Goal: Information Seeking & Learning: Learn about a topic

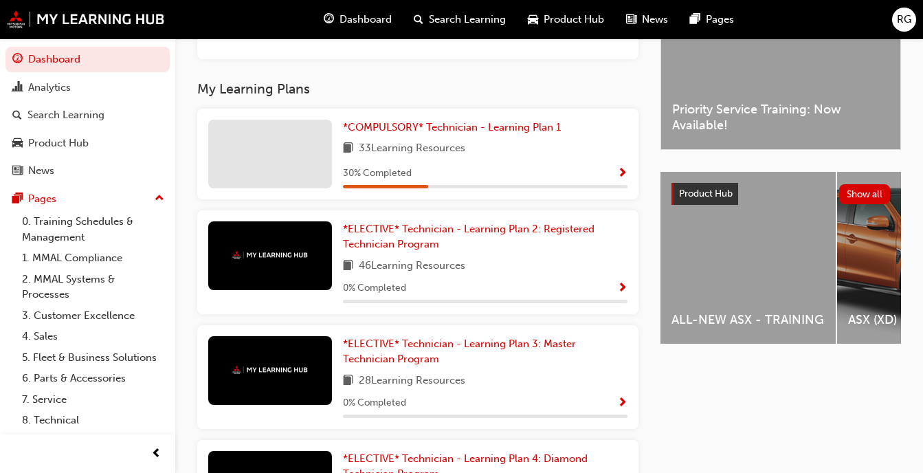
scroll to position [408, 0]
click at [298, 157] on div at bounding box center [270, 153] width 124 height 69
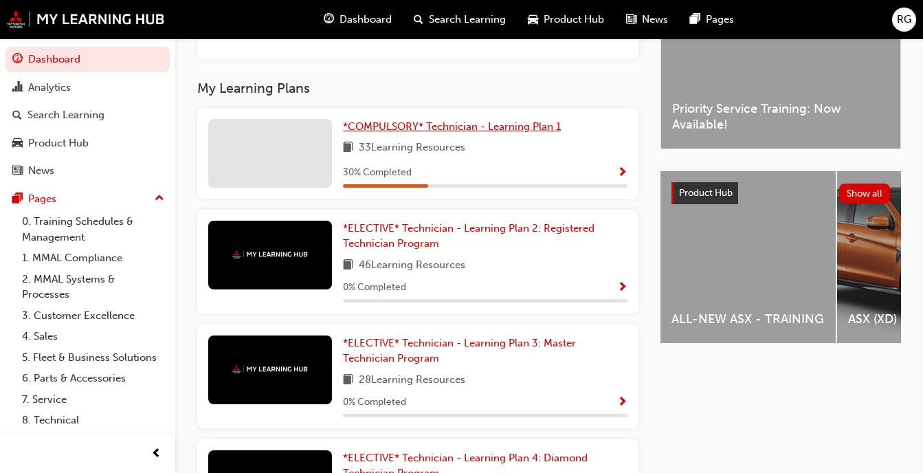
click at [422, 133] on span "*COMPULSORY* Technician - Learning Plan 1" at bounding box center [452, 126] width 218 height 12
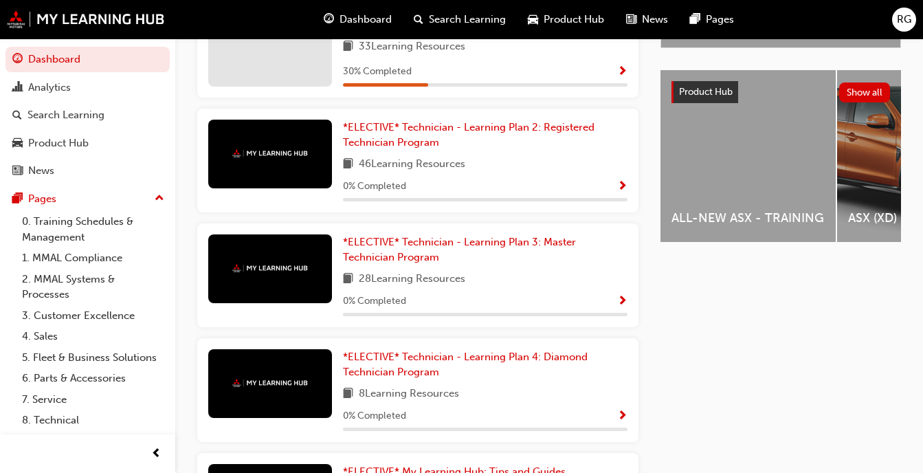
scroll to position [510, 0]
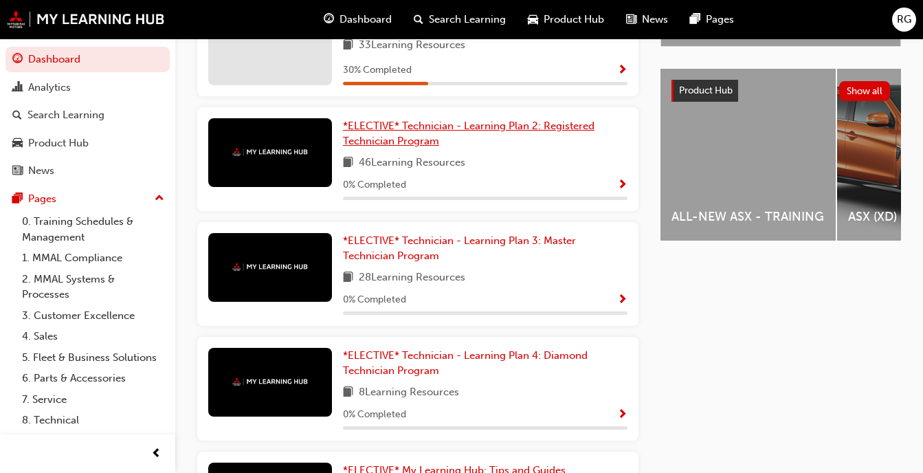
click at [455, 144] on link "*ELECTIVE* Technician - Learning Plan 2: Registered Technician Program" at bounding box center [485, 133] width 284 height 31
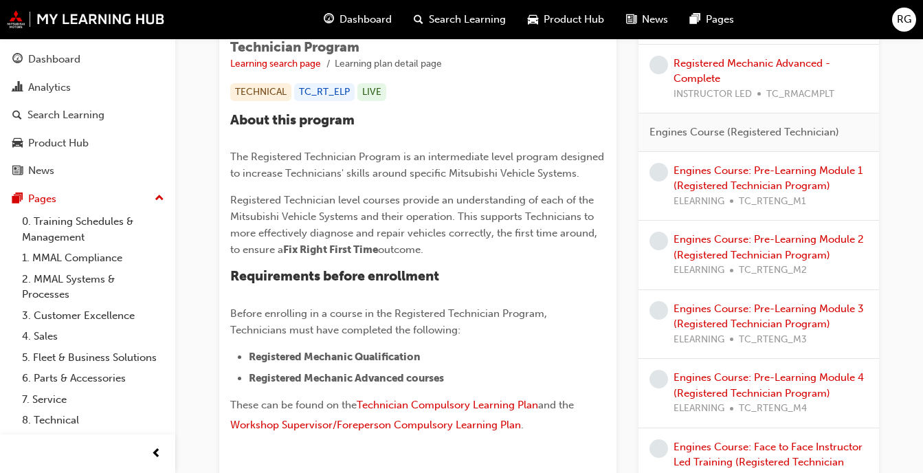
scroll to position [266, 0]
click at [714, 172] on link "Engines Course: Pre-Learning Module 1 (Registered Technician Program)" at bounding box center [767, 177] width 189 height 28
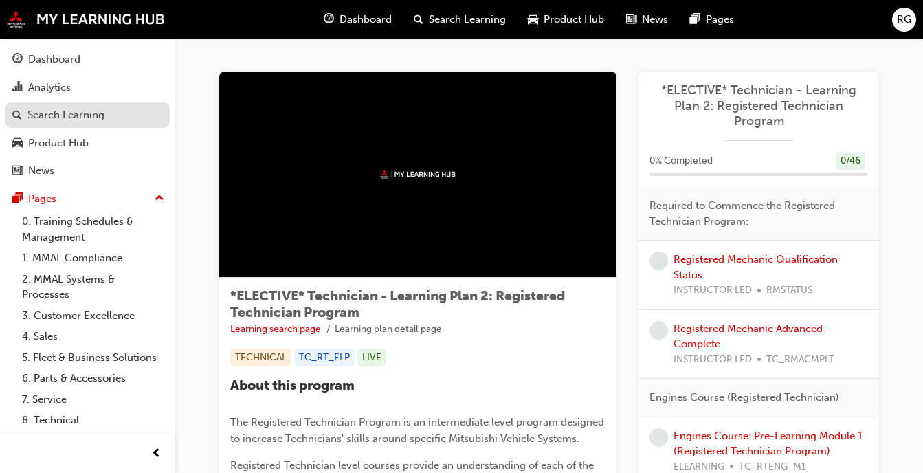
click at [83, 112] on div "Search Learning" at bounding box center [65, 115] width 77 height 16
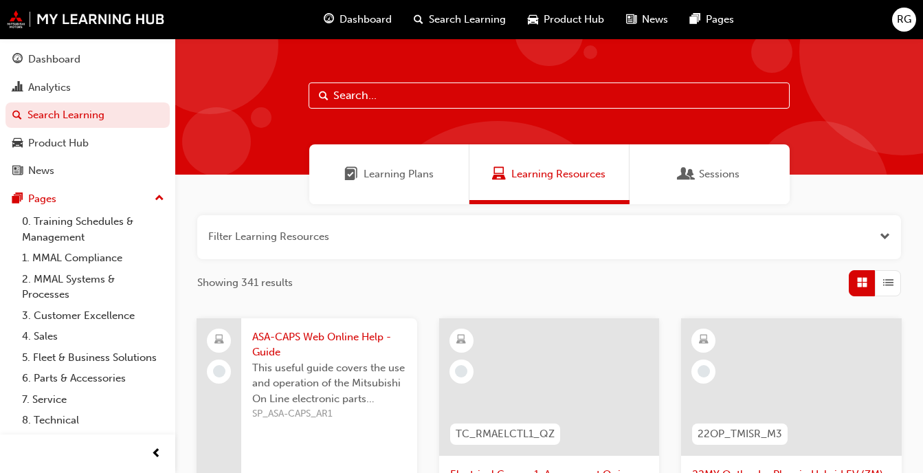
click at [364, 100] on input "text" at bounding box center [548, 95] width 481 height 26
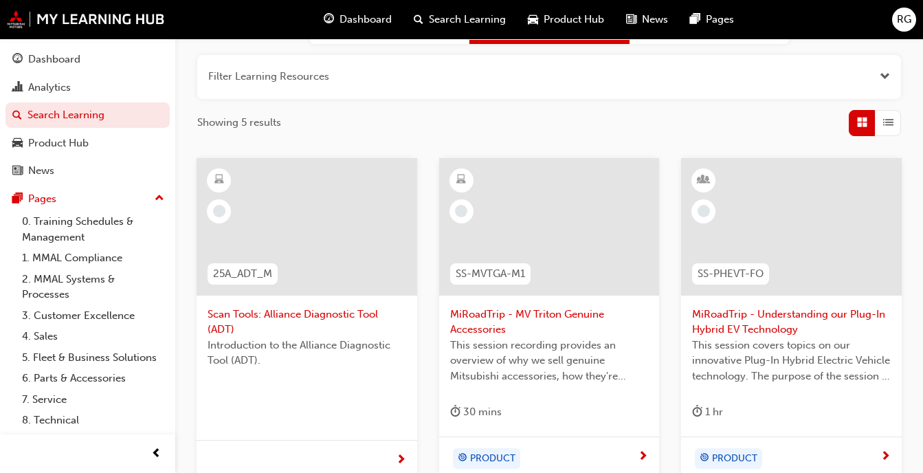
scroll to position [161, 0]
type input "adt"
click at [333, 313] on span "Scan Tools: Alliance Diagnostic Tool (ADT)" at bounding box center [306, 321] width 199 height 31
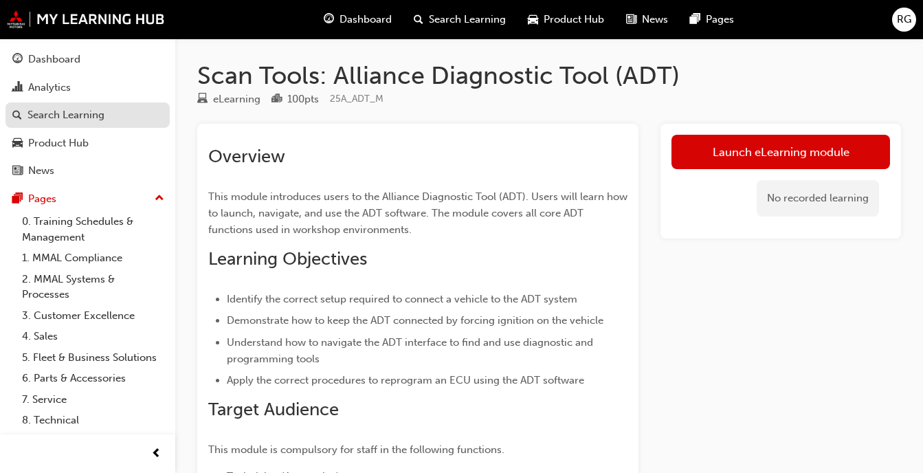
click at [77, 113] on div "Search Learning" at bounding box center [65, 115] width 77 height 16
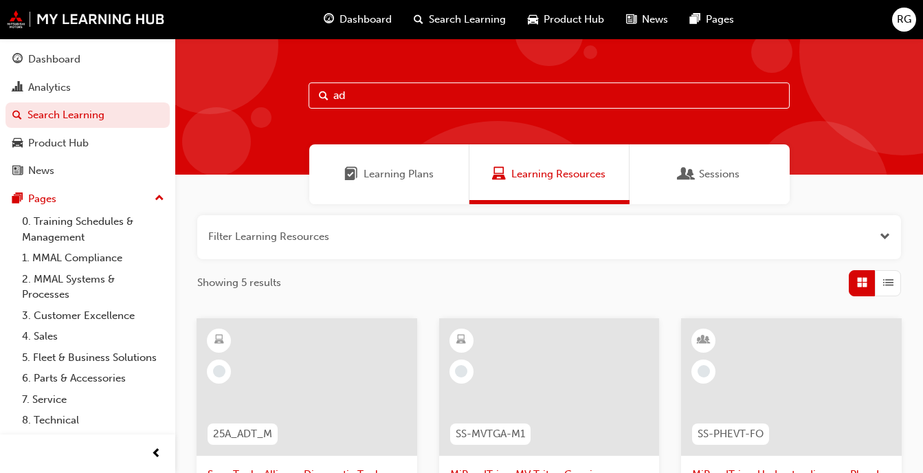
type input "a"
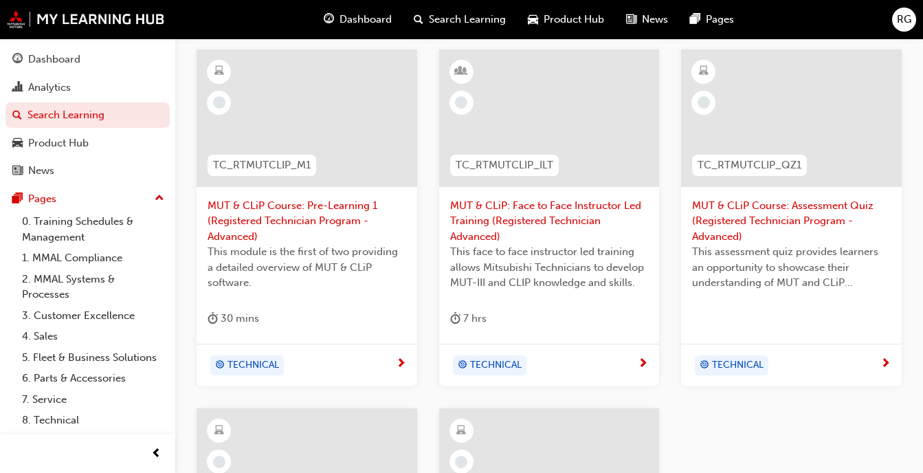
scroll to position [270, 0]
type input "mut"
click at [499, 214] on span "MUT & CLiP: Face to Face Instructor Led Training (Registered Technician Advance…" at bounding box center [549, 219] width 199 height 47
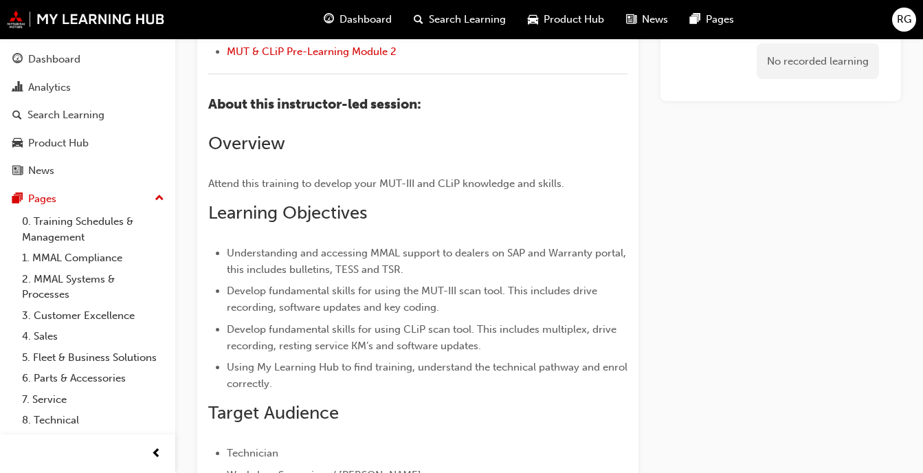
scroll to position [881, 0]
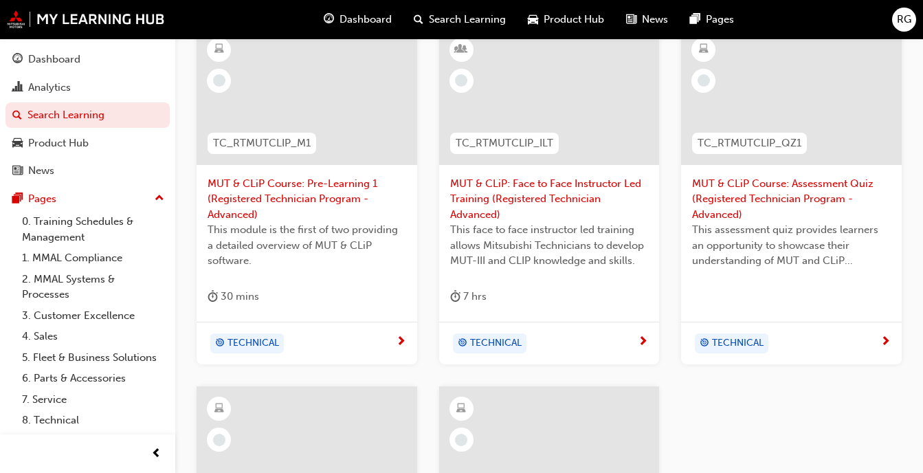
scroll to position [290, 0]
click at [790, 186] on span "MUT & CLiP Course: Assessment Quiz (Registered Technician Program - Advanced)" at bounding box center [791, 200] width 199 height 47
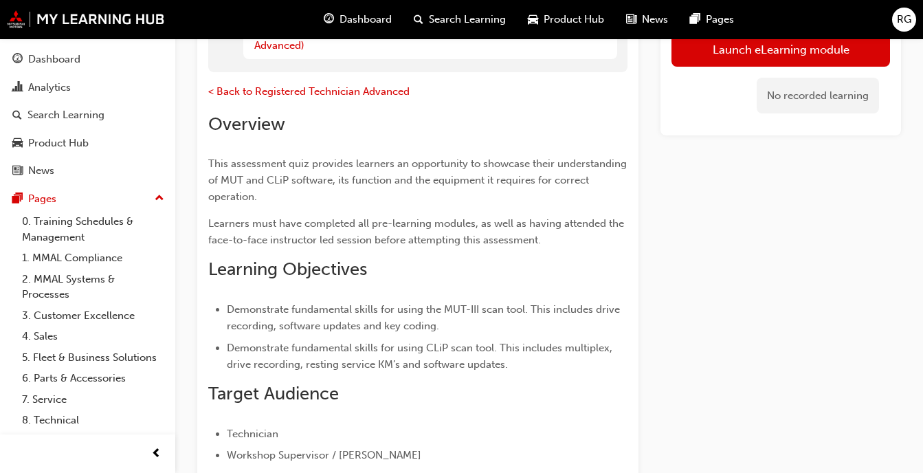
scroll to position [268, 0]
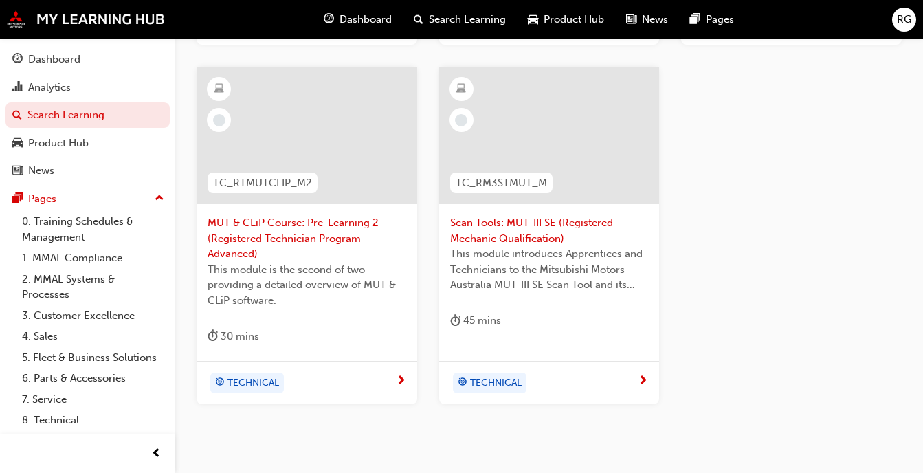
scroll to position [611, 0]
click at [526, 228] on span "Scan Tools: MUT-III SE (Registered Mechanic Qualification)" at bounding box center [549, 229] width 199 height 31
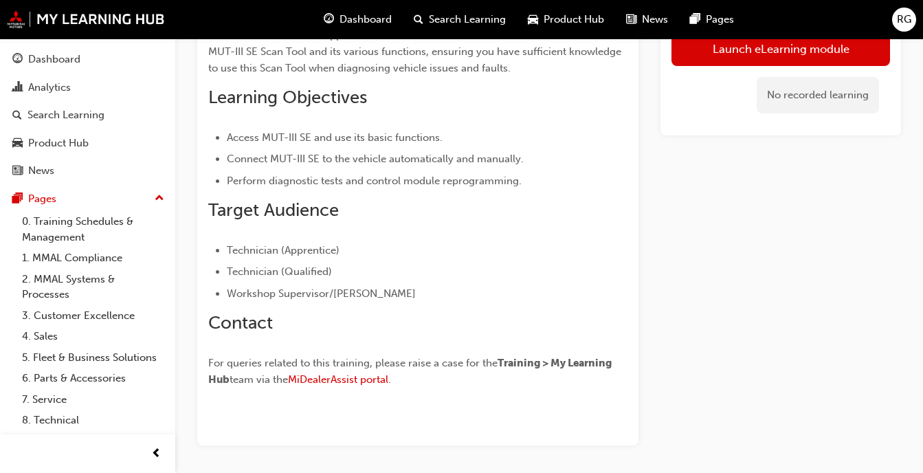
scroll to position [272, 0]
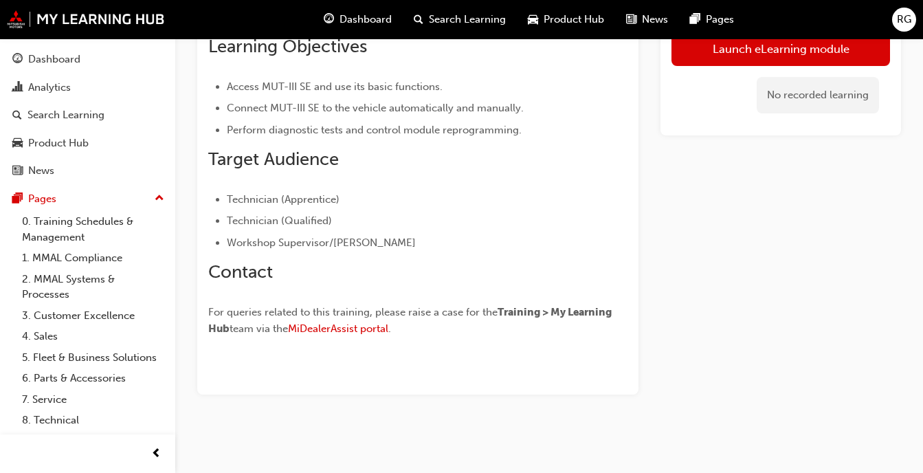
scroll to position [514, 0]
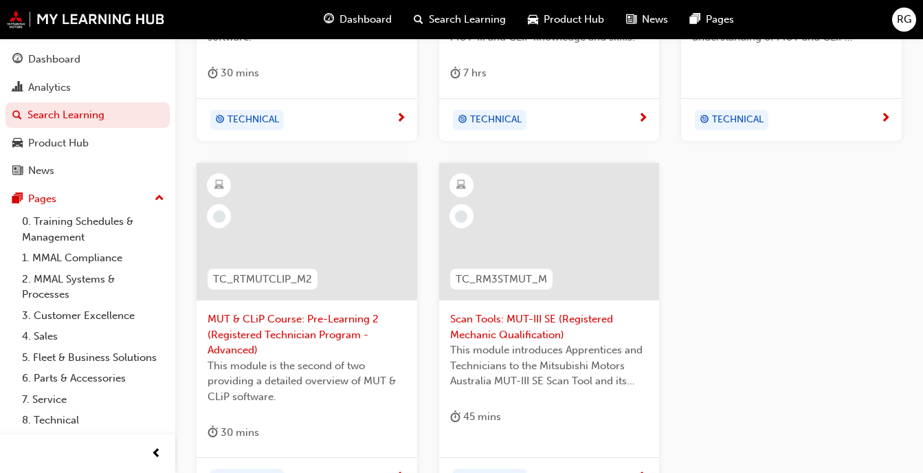
click at [336, 328] on span "MUT & CLiP Course: Pre-Learning 2 (Registered Technician Program - Advanced)" at bounding box center [306, 334] width 199 height 47
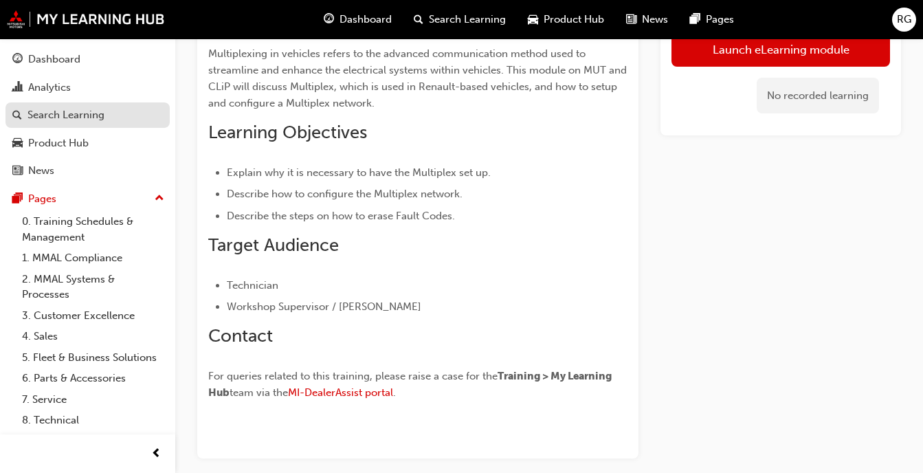
scroll to position [411, 0]
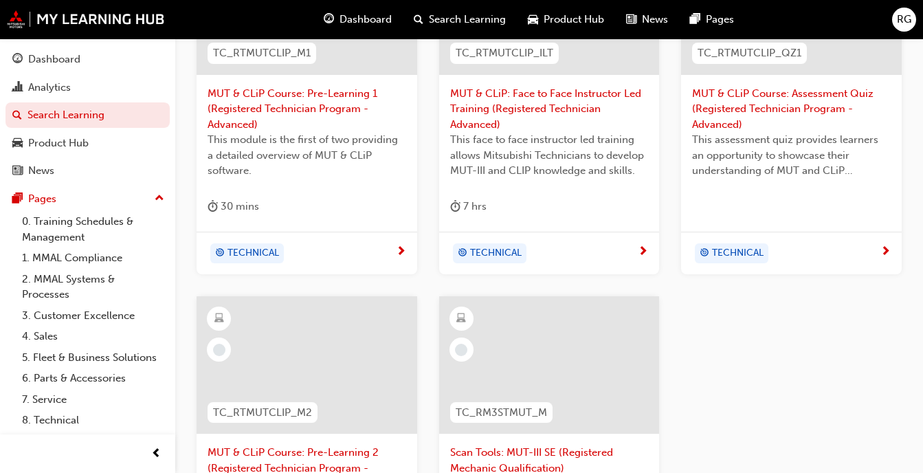
scroll to position [379, 0]
click at [330, 106] on span "MUT & CLiP Course: Pre-Learning 1 (Registered Technician Program - Advanced)" at bounding box center [306, 110] width 199 height 47
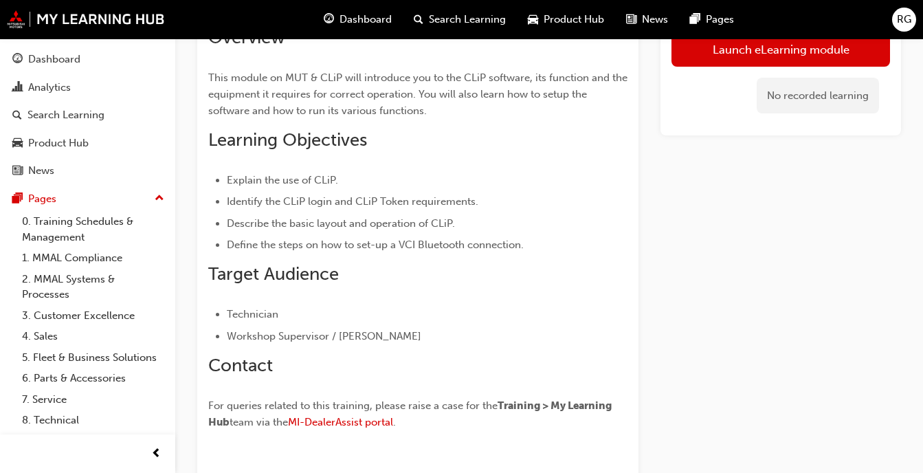
scroll to position [386, 0]
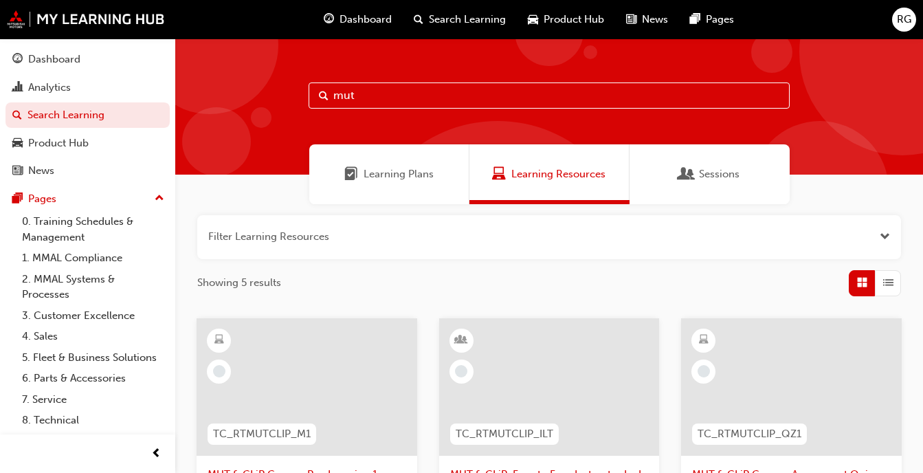
click at [357, 96] on input "mut" at bounding box center [548, 95] width 481 height 26
type input "m"
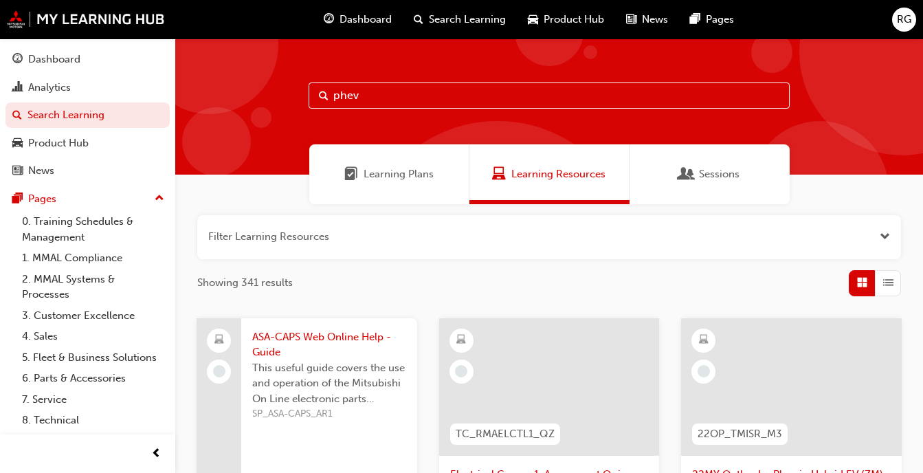
type input "phev"
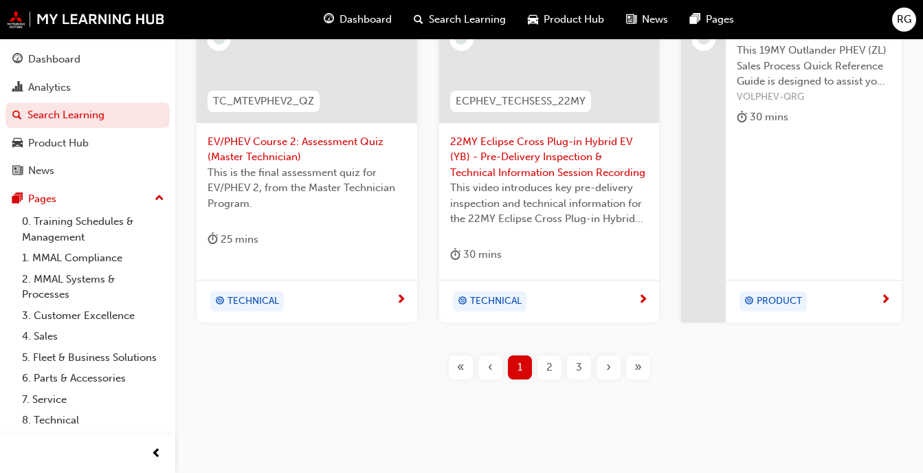
scroll to position [694, 0]
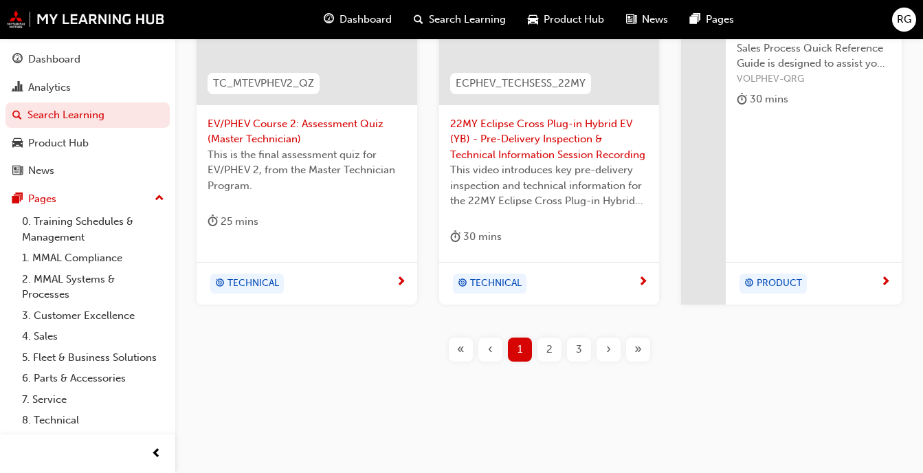
click at [552, 349] on span "2" at bounding box center [549, 349] width 6 height 16
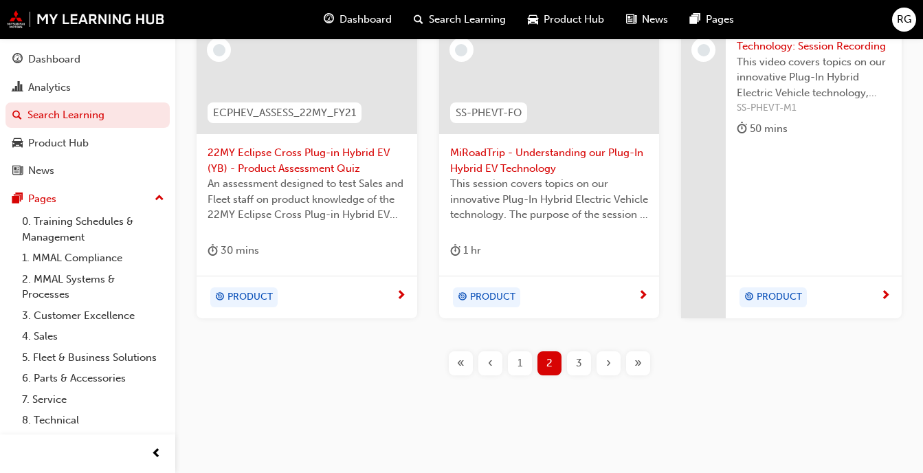
scroll to position [681, 0]
click at [578, 365] on span "3" at bounding box center [579, 362] width 6 height 16
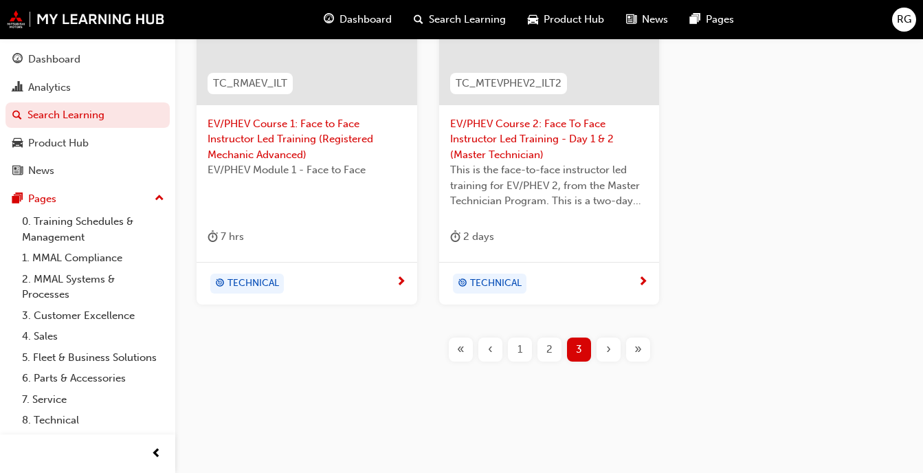
click at [547, 347] on span "2" at bounding box center [549, 349] width 6 height 16
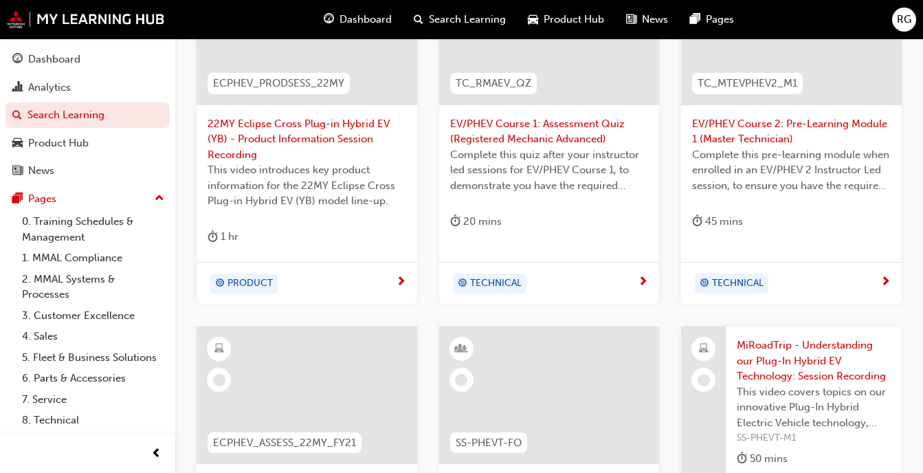
click at [745, 137] on span "EV/PHEV Course 2: Pre-Learning Module 1 (Master Technician)" at bounding box center [791, 131] width 199 height 31
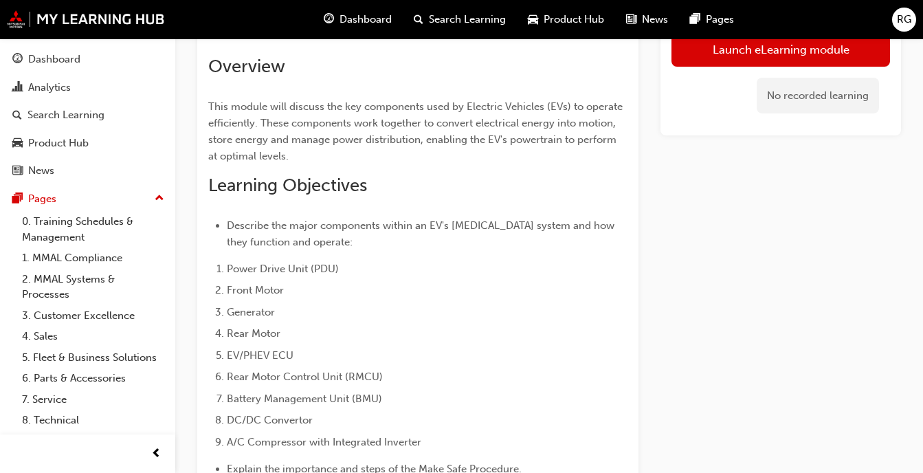
scroll to position [258, 0]
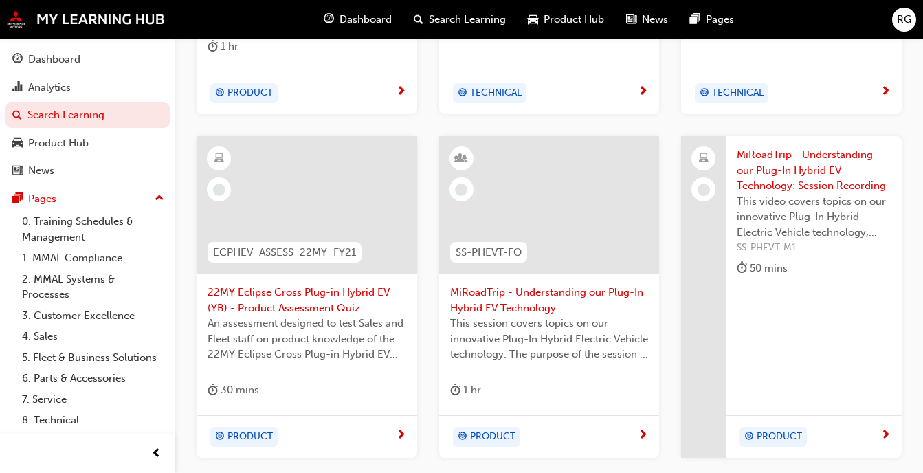
scroll to position [543, 0]
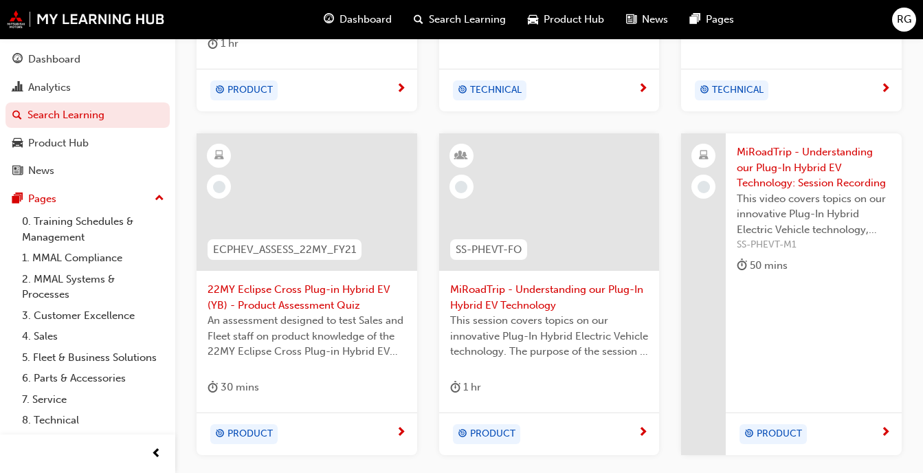
click at [811, 166] on span "MiRoadTrip - Understanding our Plug-In Hybrid EV Technology: Session Recording" at bounding box center [813, 167] width 154 height 47
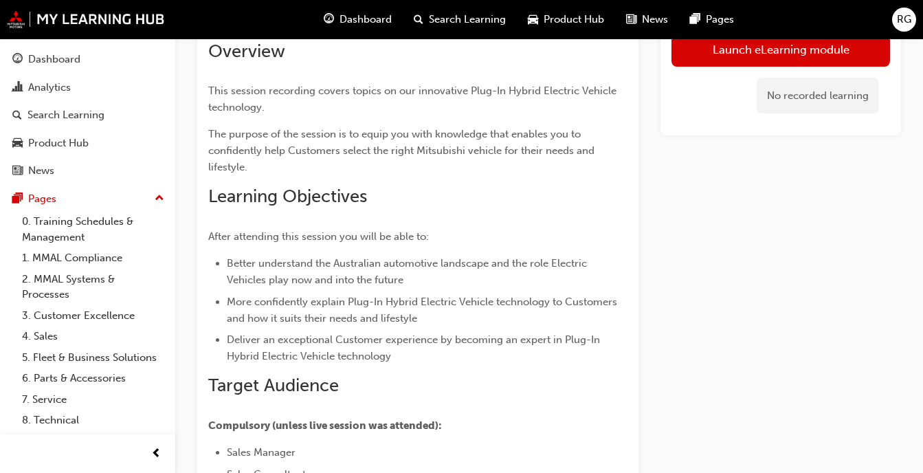
scroll to position [136, 0]
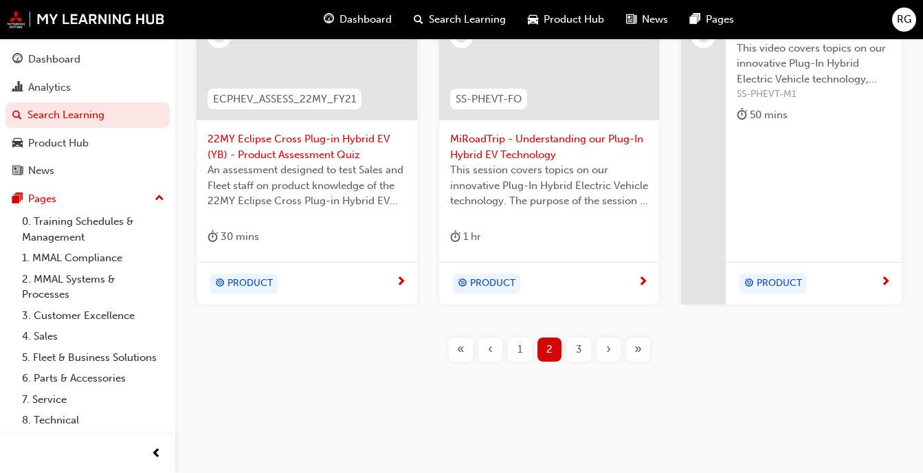
scroll to position [587, 0]
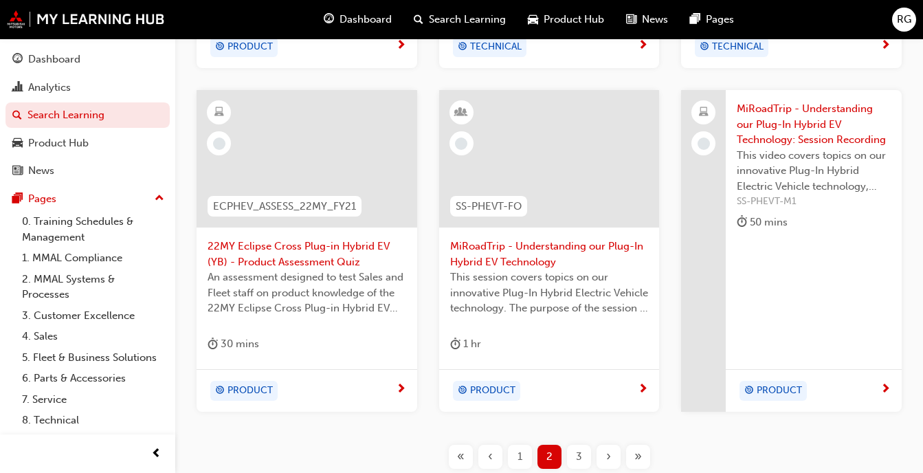
click at [487, 252] on span "MiRoadTrip - Understanding our Plug-In Hybrid EV Technology" at bounding box center [549, 253] width 199 height 31
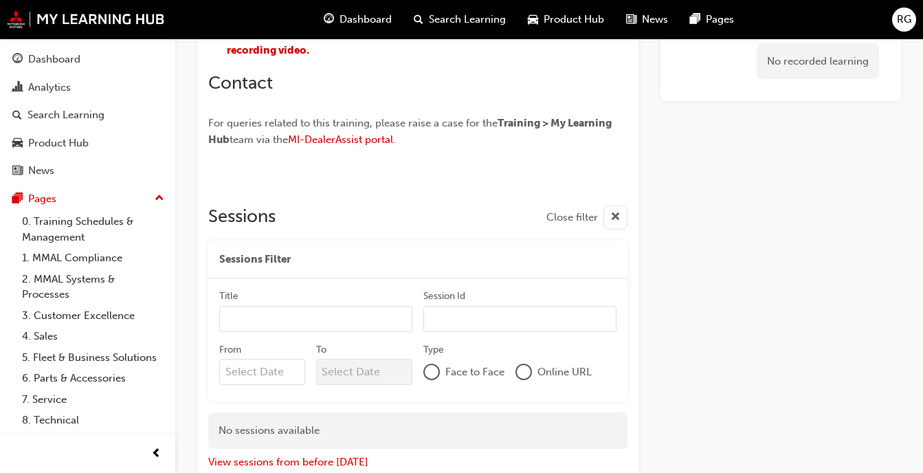
scroll to position [793, 0]
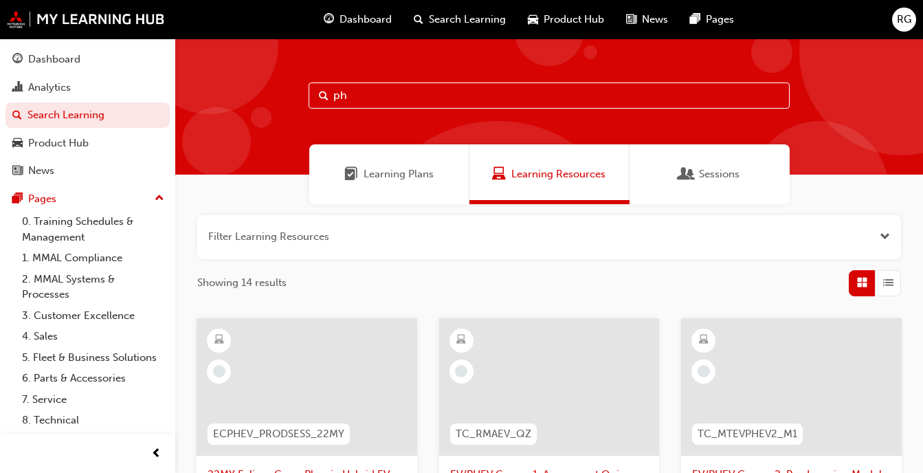
type input "p"
drag, startPoint x: 808, startPoint y: 18, endPoint x: 225, endPoint y: 154, distance: 599.5
click at [225, 154] on div "Learning Plans Learning Resources Sessions" at bounding box center [548, 174] width 747 height 60
click at [386, 99] on input "can" at bounding box center [548, 95] width 481 height 26
type input "c"
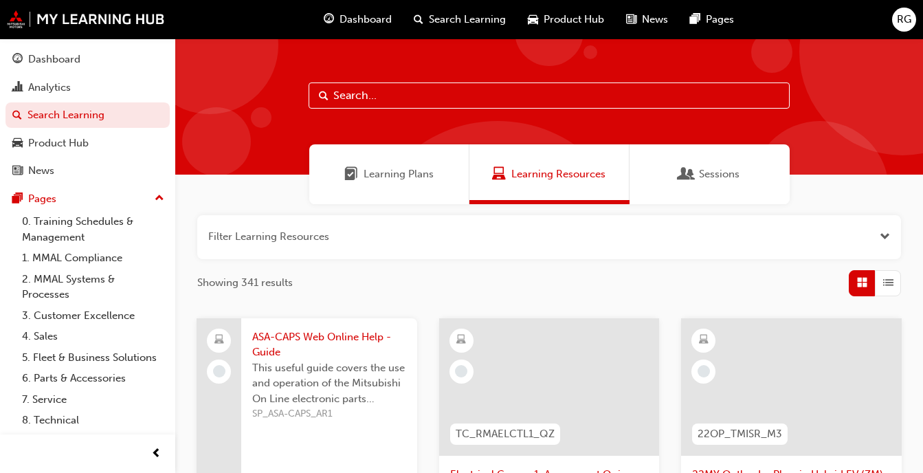
type input "="
click at [345, 97] on input "text" at bounding box center [548, 95] width 481 height 26
type input "electrical"
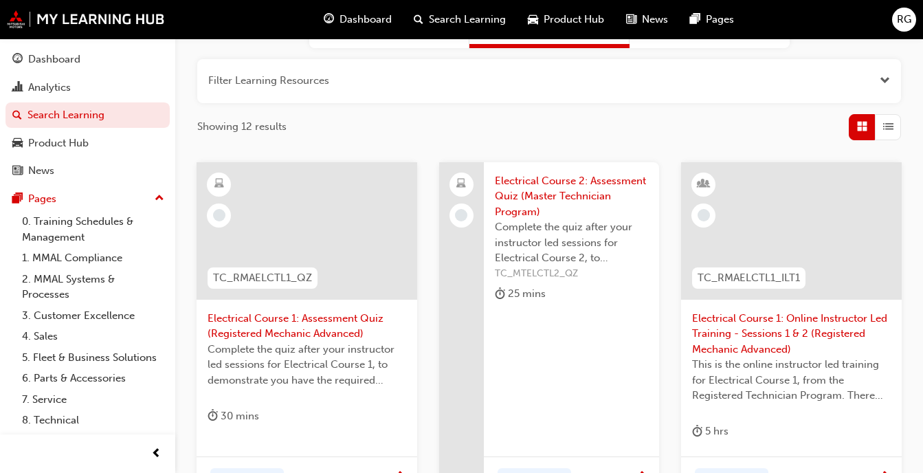
scroll to position [157, 0]
click at [335, 330] on span "Electrical Course 1: Assessment Quiz (Registered Mechanic Advanced)" at bounding box center [306, 325] width 199 height 31
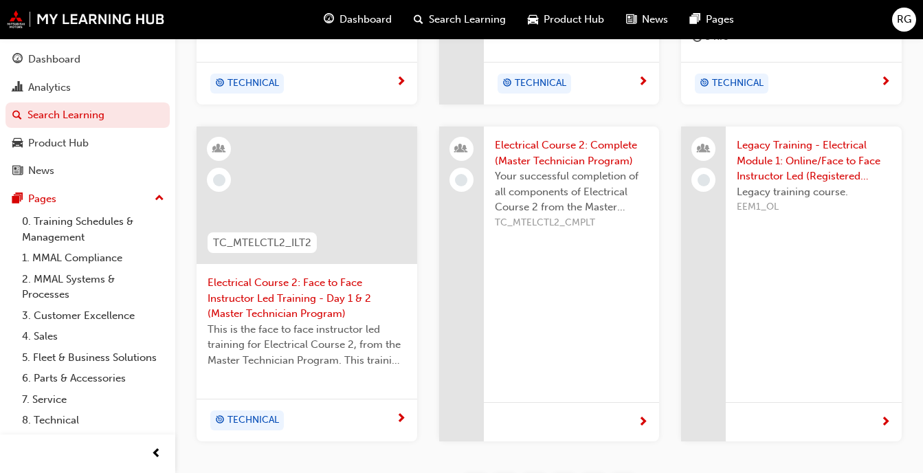
scroll to position [553, 0]
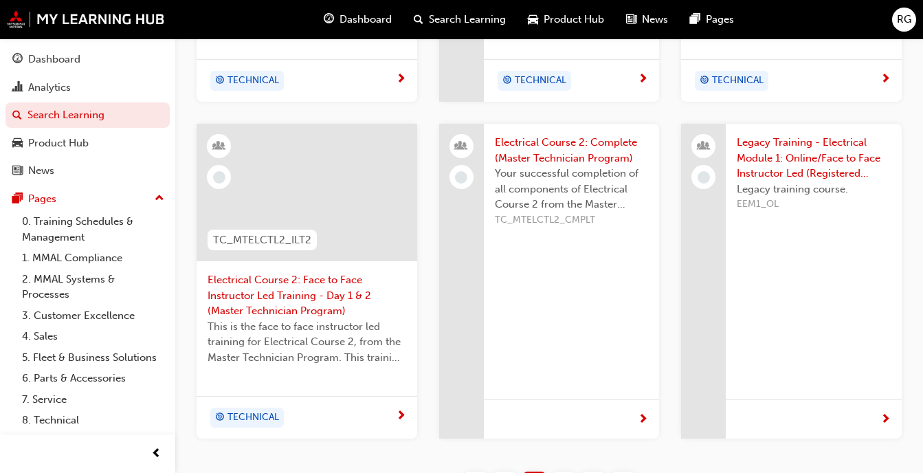
click at [769, 169] on span "Legacy Training - Electrical Module 1: Online/Face to Face Instructor Led (Regi…" at bounding box center [813, 158] width 154 height 47
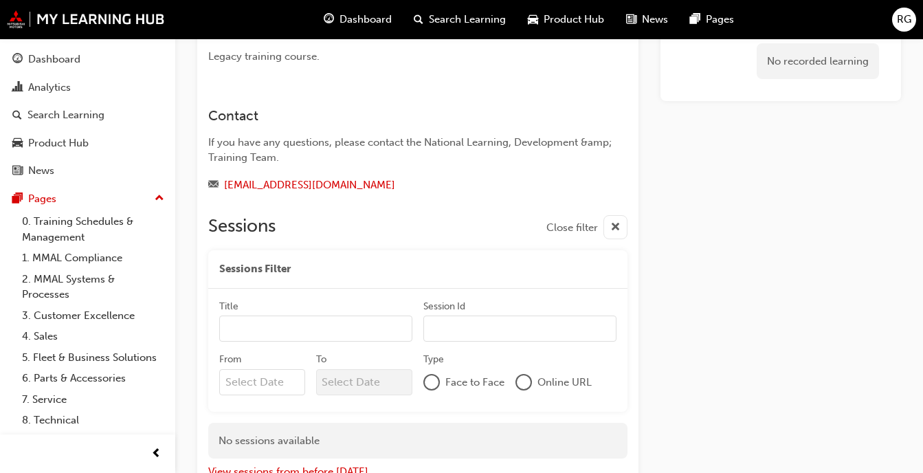
scroll to position [188, 0]
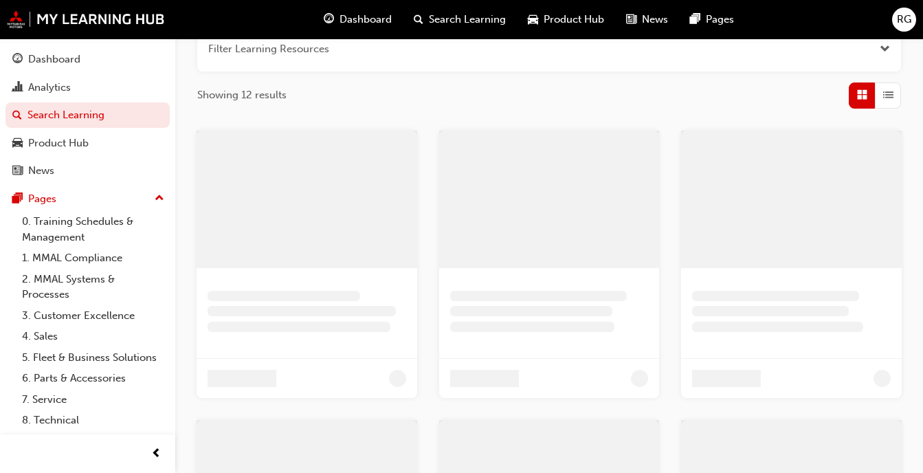
scroll to position [514, 0]
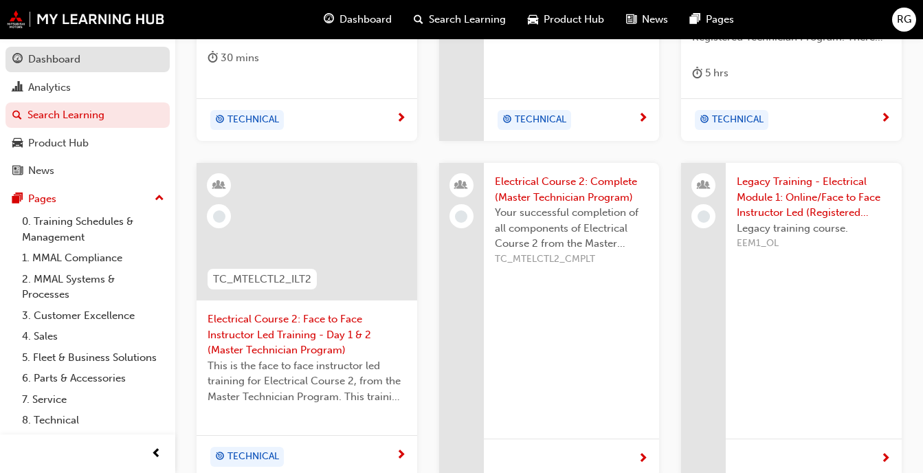
click at [67, 52] on div "Dashboard" at bounding box center [54, 60] width 52 height 16
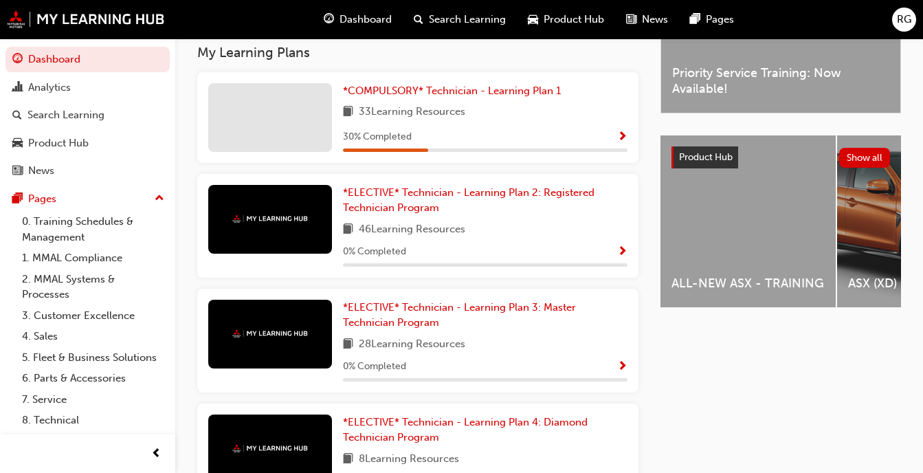
scroll to position [446, 0]
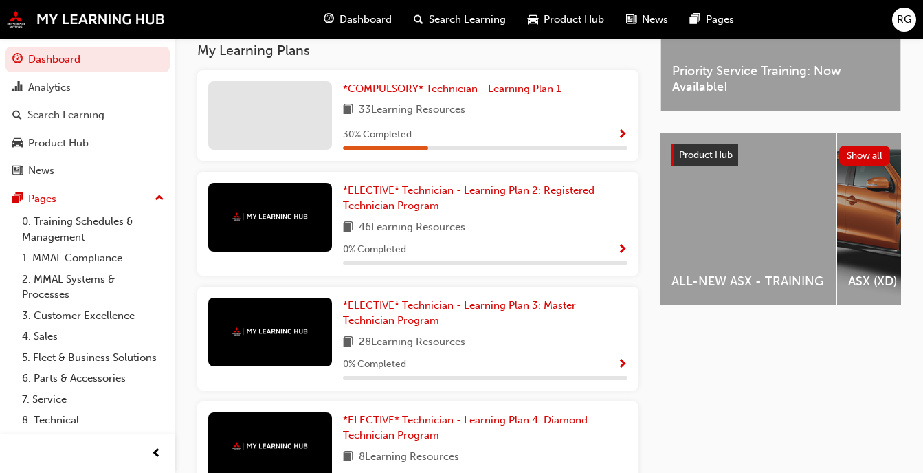
click at [388, 212] on span "*ELECTIVE* Technician - Learning Plan 2: Registered Technician Program" at bounding box center [468, 198] width 251 height 28
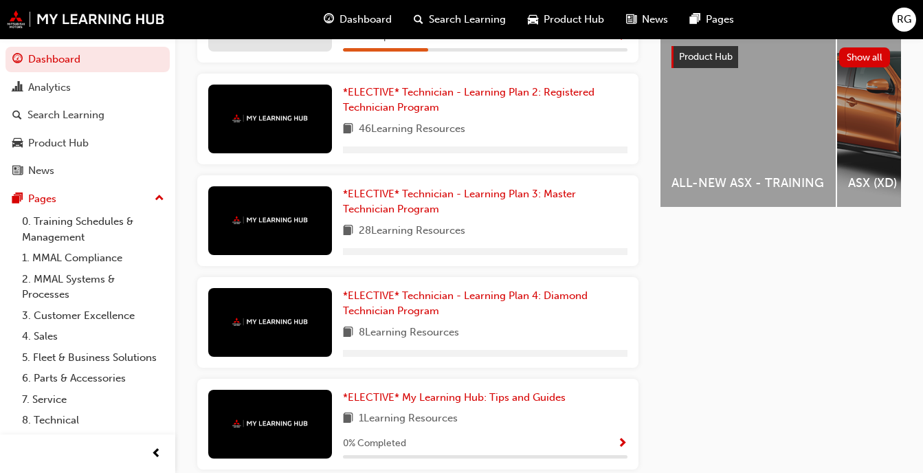
scroll to position [545, 0]
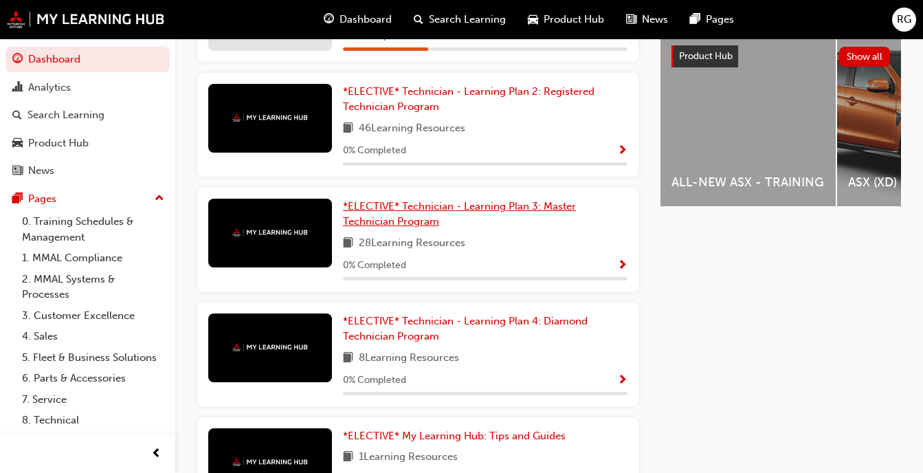
click at [374, 228] on span "*ELECTIVE* Technician - Learning Plan 3: Master Technician Program" at bounding box center [459, 214] width 233 height 28
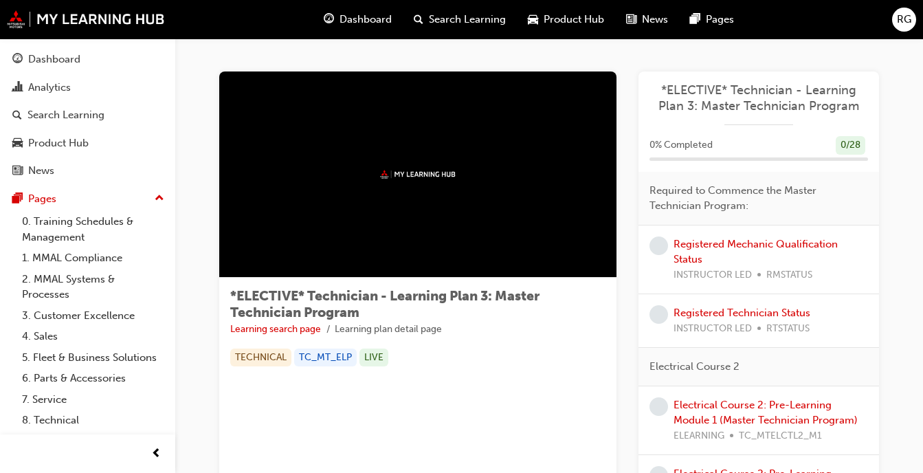
click at [901, 23] on span "RG" at bounding box center [903, 20] width 14 height 16
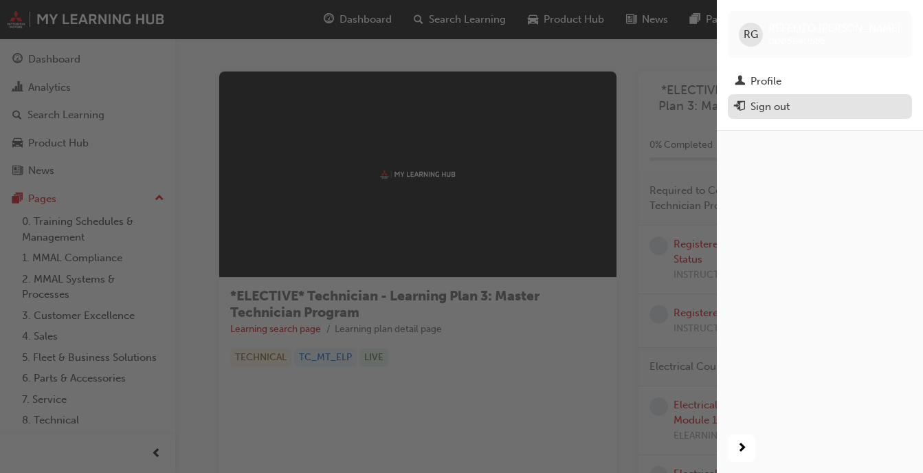
click at [769, 107] on div "Sign out" at bounding box center [769, 107] width 39 height 16
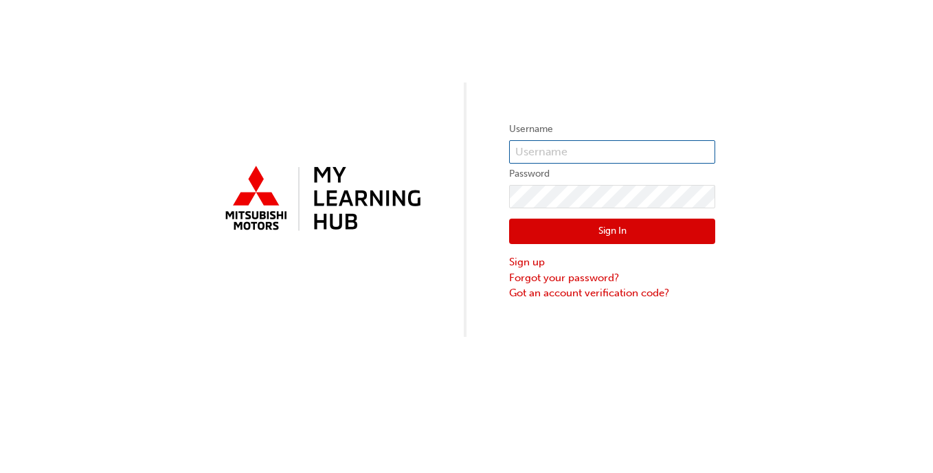
type input "0005492880"
click at [510, 90] on div "Username 0005492880 Password Sign In Sign up Forgot your password? Got an accou…" at bounding box center [466, 168] width 933 height 337
